Goal: Information Seeking & Learning: Find specific fact

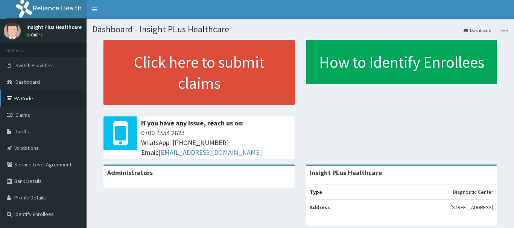
click at [33, 103] on link "PA Code" at bounding box center [43, 98] width 87 height 17
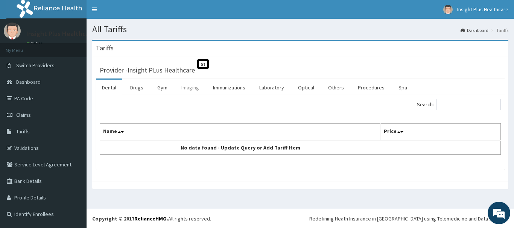
click at [182, 89] on link "Imaging" at bounding box center [190, 88] width 30 height 16
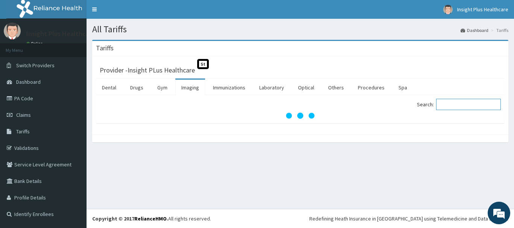
click at [447, 105] on input "Search:" at bounding box center [468, 104] width 65 height 11
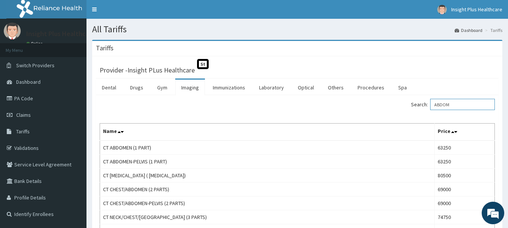
drag, startPoint x: 459, startPoint y: 103, endPoint x: 424, endPoint y: 106, distance: 35.9
click at [424, 106] on label "Search: ABDOM" at bounding box center [453, 104] width 84 height 11
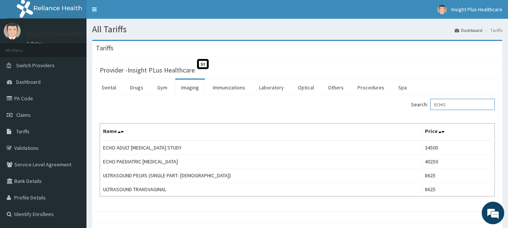
type input "ECHO"
click at [262, 86] on link "Laboratory" at bounding box center [271, 88] width 37 height 16
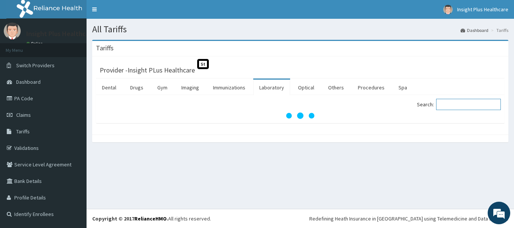
click at [451, 108] on input "Search:" at bounding box center [468, 104] width 65 height 11
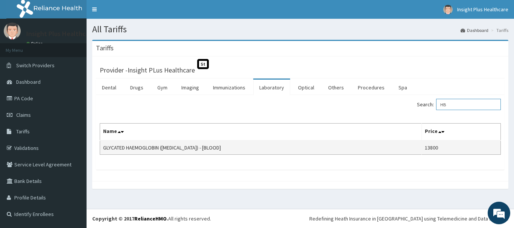
type input "H"
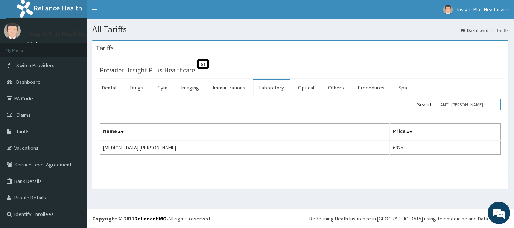
drag, startPoint x: 486, startPoint y: 106, endPoint x: 425, endPoint y: 109, distance: 61.0
click at [425, 109] on label "Search: ANTI-[PERSON_NAME]" at bounding box center [459, 104] width 84 height 11
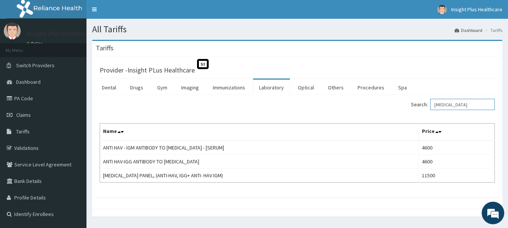
click at [473, 108] on input "[MEDICAL_DATA]" at bounding box center [462, 104] width 65 height 11
type input "[MEDICAL_DATA]"
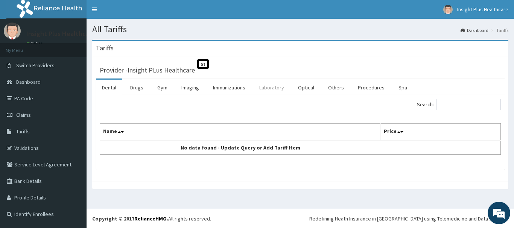
click at [267, 87] on link "Laboratory" at bounding box center [271, 88] width 37 height 16
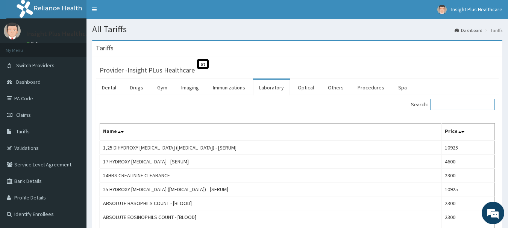
click at [445, 100] on input "Search:" at bounding box center [462, 104] width 65 height 11
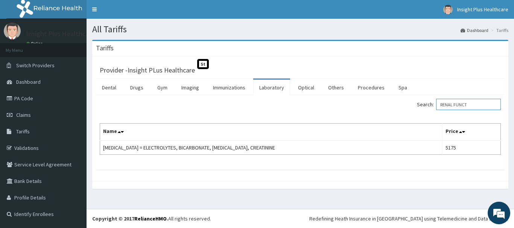
type input "RENAL FUNCT"
click at [182, 90] on link "Imaging" at bounding box center [190, 88] width 30 height 16
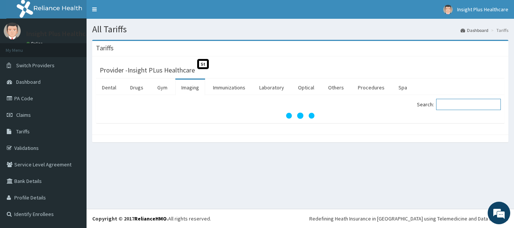
click at [450, 107] on input "Search:" at bounding box center [468, 104] width 65 height 11
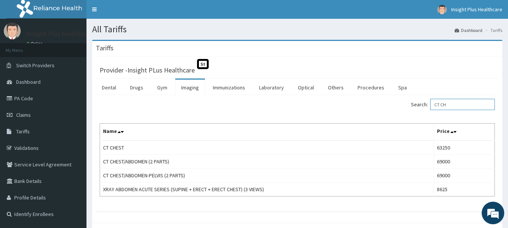
drag, startPoint x: 474, startPoint y: 106, endPoint x: 436, endPoint y: 107, distance: 37.6
click at [436, 107] on label "Search: CT CH" at bounding box center [453, 104] width 84 height 11
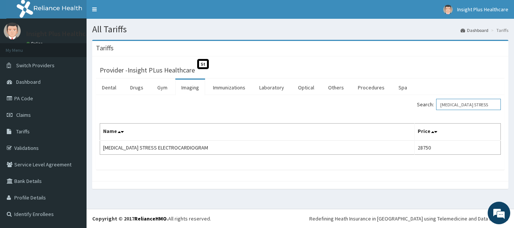
type input "[MEDICAL_DATA] STRESS"
click at [277, 88] on link "Laboratory" at bounding box center [271, 88] width 37 height 16
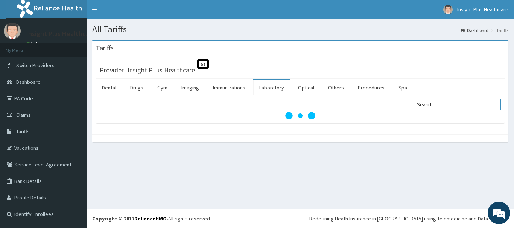
click at [458, 107] on input "Search:" at bounding box center [468, 104] width 65 height 11
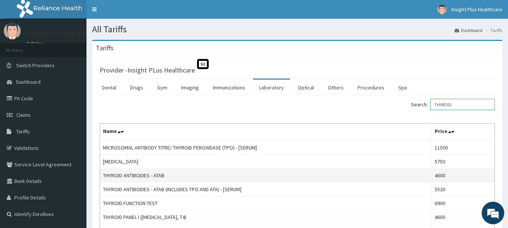
scroll to position [38, 0]
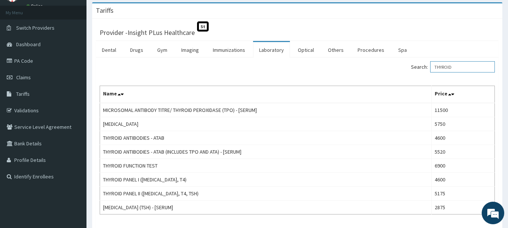
type input "THYROID"
click at [202, 51] on link "Imaging" at bounding box center [190, 50] width 30 height 16
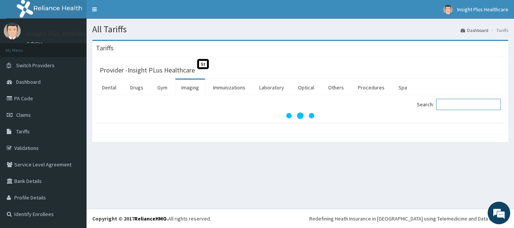
click at [472, 105] on input "Search:" at bounding box center [468, 104] width 65 height 11
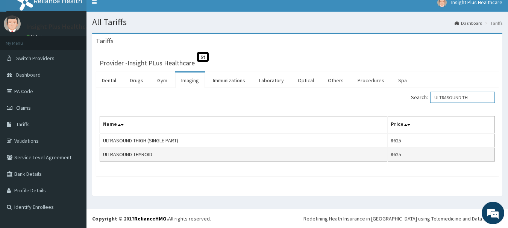
scroll to position [7, 0]
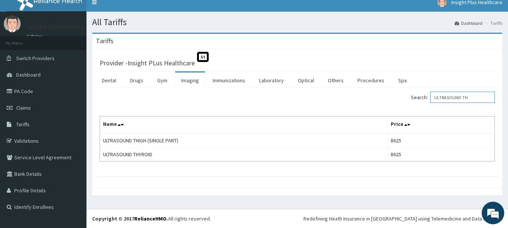
type input "ULTRASOUND TH"
